Goal: Find specific page/section: Find specific page/section

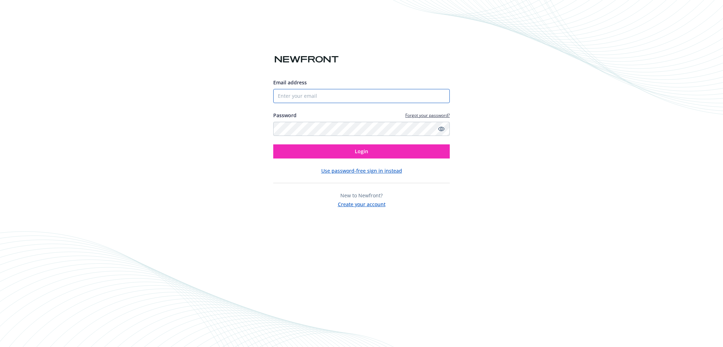
click at [333, 93] on input "Email address" at bounding box center [361, 96] width 176 height 14
type input "[PERSON_NAME][EMAIL_ADDRESS][PERSON_NAME][DOMAIN_NAME]"
click at [273, 144] on button "Login" at bounding box center [361, 151] width 176 height 14
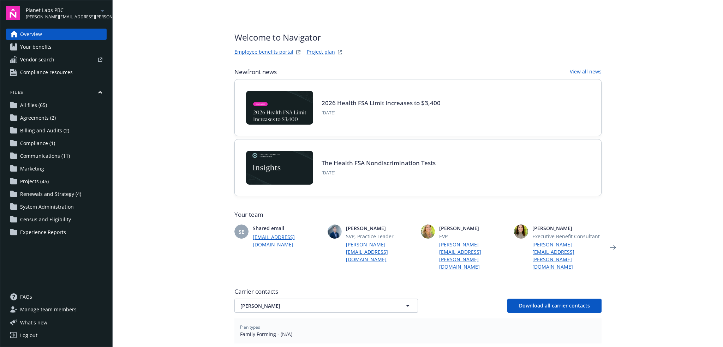
click at [104, 11] on icon "arrowDropDown" at bounding box center [102, 11] width 8 height 8
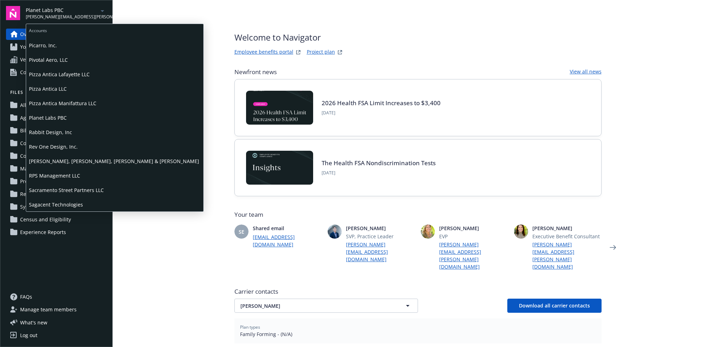
scroll to position [647, 0]
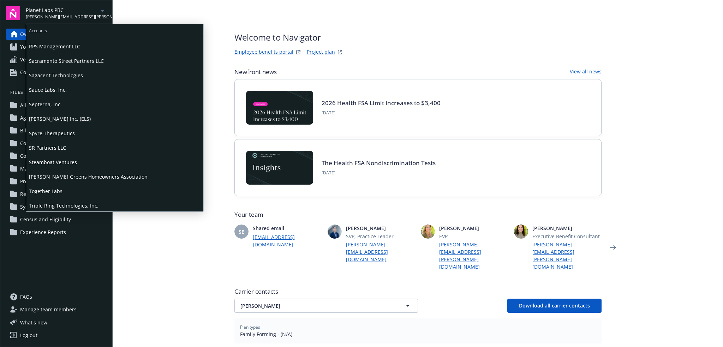
click at [70, 86] on span "Sauce Labs, Inc." at bounding box center [114, 90] width 171 height 14
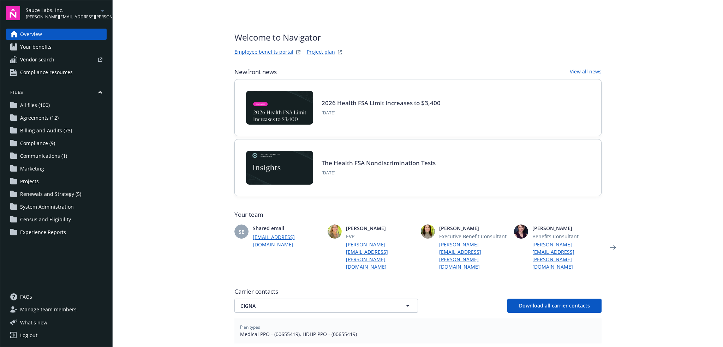
click at [319, 52] on link "Project plan" at bounding box center [321, 52] width 28 height 8
